Goal: Task Accomplishment & Management: Use online tool/utility

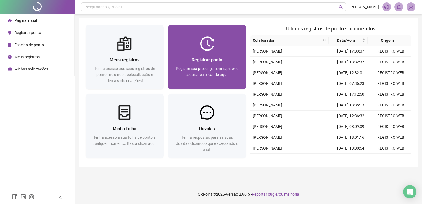
click at [216, 54] on div "Registrar ponto Registre sua presença com rapidez e segurança clicando aqui!" at bounding box center [207, 70] width 78 height 38
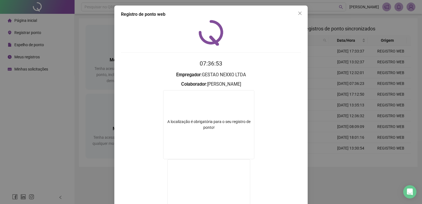
click at [298, 14] on icon "close" at bounding box center [300, 13] width 4 height 4
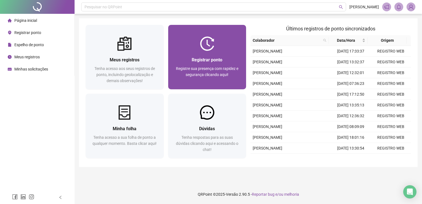
click at [208, 50] on img at bounding box center [207, 43] width 14 height 14
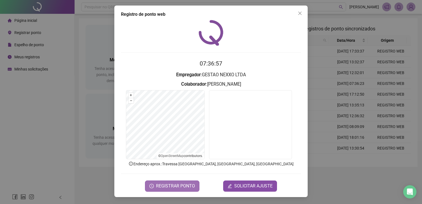
click at [178, 184] on span "REGISTRAR PONTO" at bounding box center [175, 186] width 39 height 7
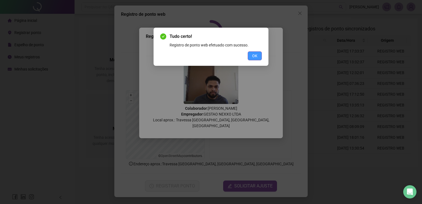
click at [260, 55] on button "OK" at bounding box center [255, 55] width 14 height 9
